Goal: Information Seeking & Learning: Learn about a topic

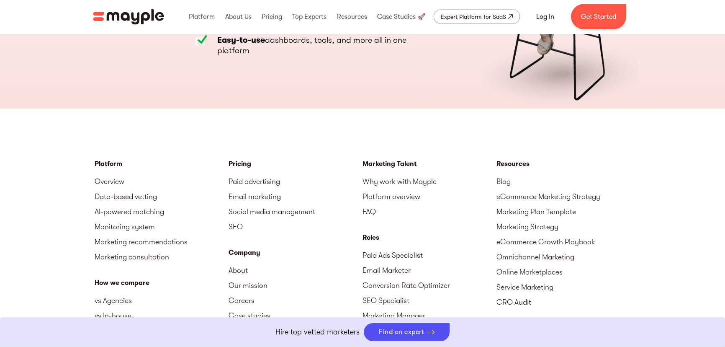
scroll to position [2602, 0]
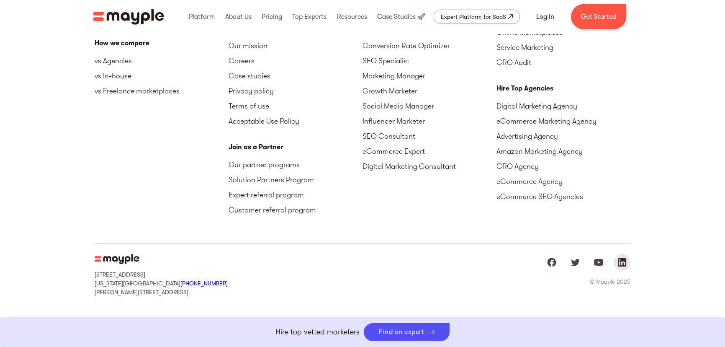
click at [622, 261] on img "Mayple at LinkedIn" at bounding box center [622, 262] width 10 height 10
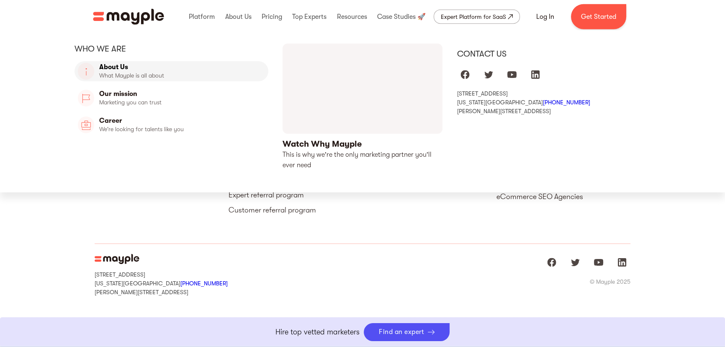
click at [120, 69] on link "About Us" at bounding box center [172, 71] width 194 height 20
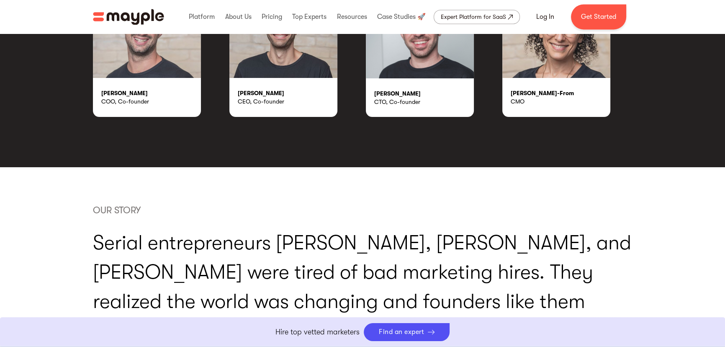
scroll to position [1522, 0]
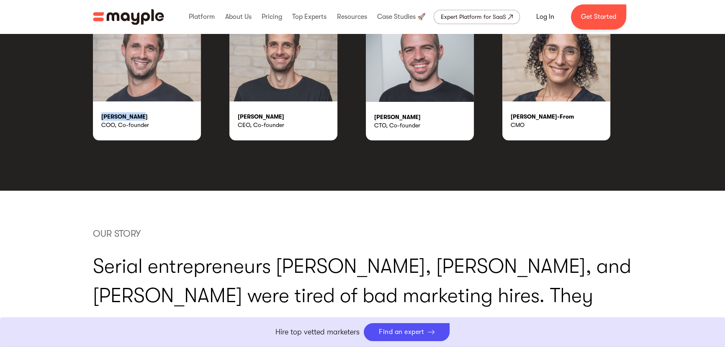
drag, startPoint x: 101, startPoint y: 115, endPoint x: 144, endPoint y: 113, distance: 42.7
click at [144, 113] on div "[PERSON_NAME]" at bounding box center [151, 116] width 100 height 8
drag, startPoint x: 237, startPoint y: 116, endPoint x: 275, endPoint y: 114, distance: 38.5
click at [275, 114] on div "[PERSON_NAME] CEO, Co-founder" at bounding box center [283, 120] width 108 height 39
copy div "[PERSON_NAME]"
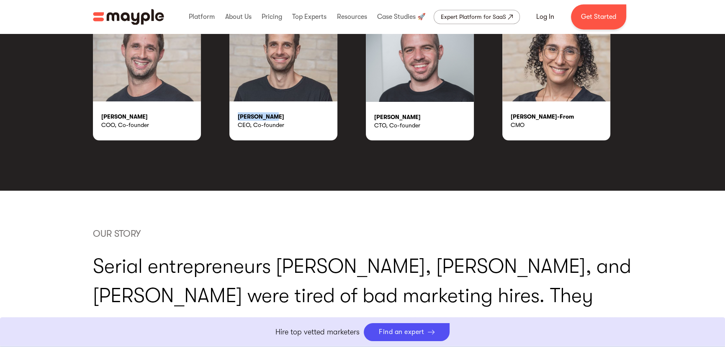
scroll to position [1484, 0]
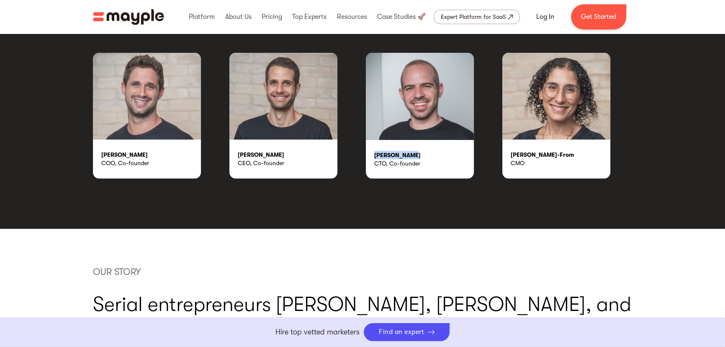
drag, startPoint x: 384, startPoint y: 154, endPoint x: 411, endPoint y: 156, distance: 27.3
click at [411, 156] on div "[PERSON_NAME] CTO, Co-founder" at bounding box center [420, 159] width 108 height 39
copy div "[PERSON_NAME]"
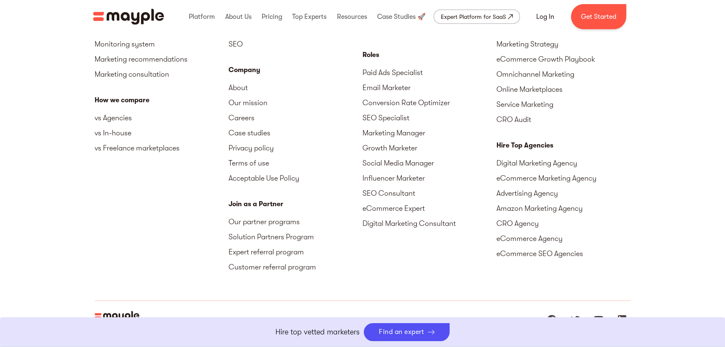
scroll to position [2647, 0]
